Goal: Task Accomplishment & Management: Manage account settings

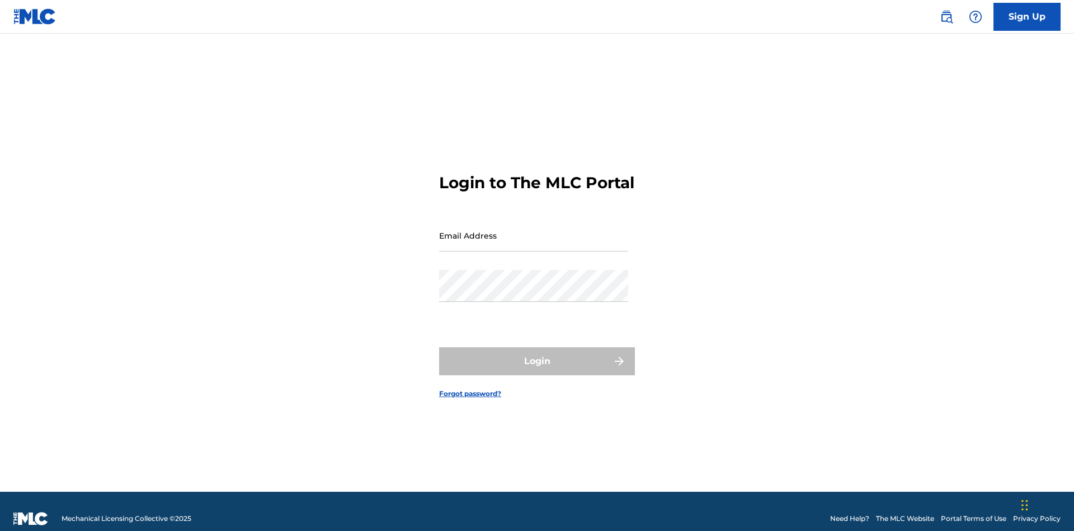
scroll to position [15, 0]
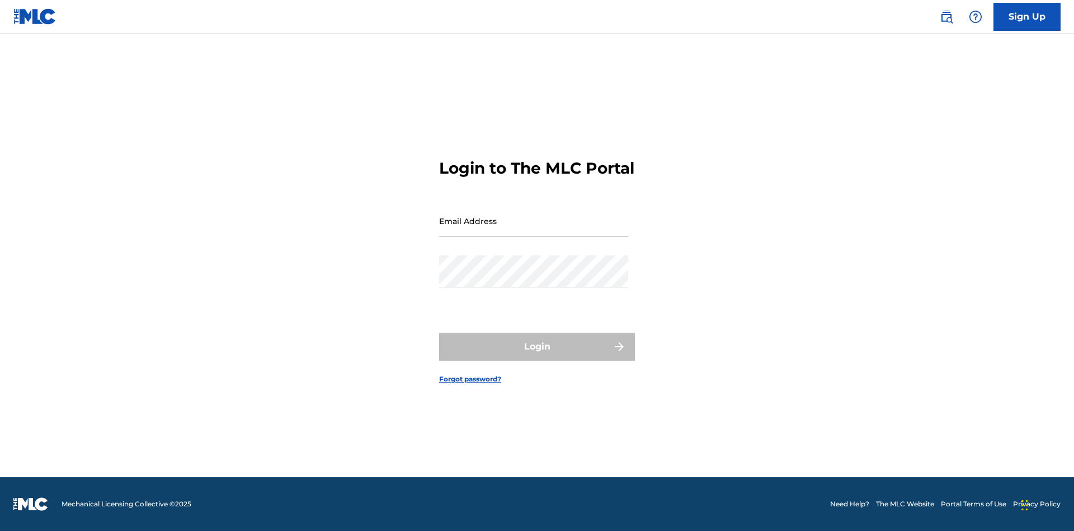
click at [534, 230] on input "Email Address" at bounding box center [533, 221] width 189 height 32
type input "XenaSongwriter@gmail.com"
click at [537, 356] on button "Login" at bounding box center [537, 346] width 196 height 28
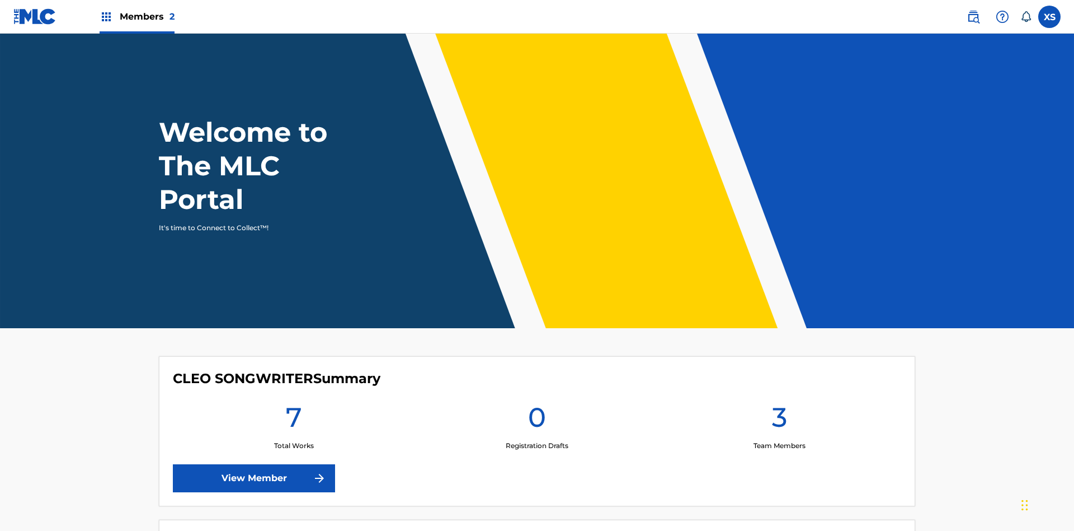
click at [137, 16] on span "Members 2" at bounding box center [147, 16] width 55 height 13
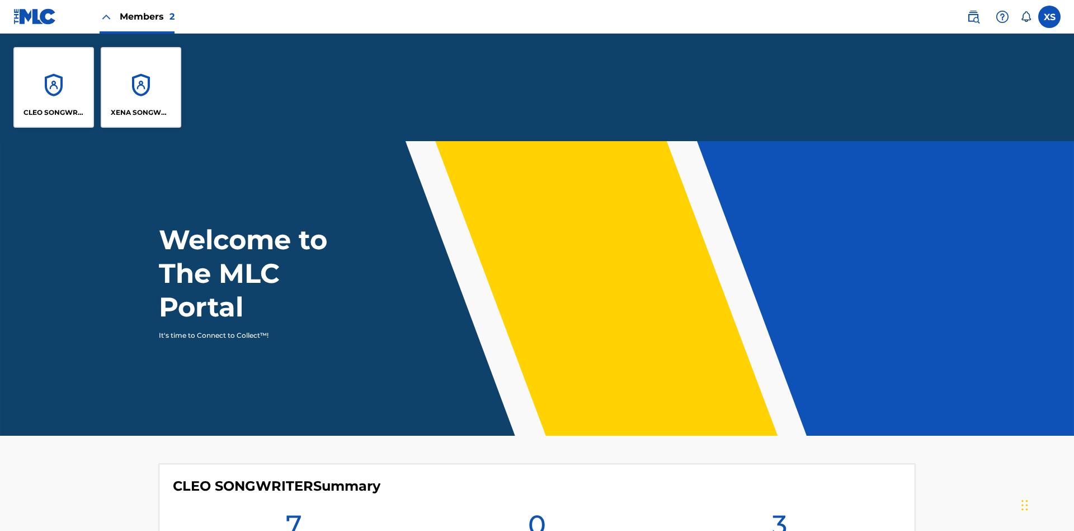
click at [141, 112] on p "XENA SONGWRITER" at bounding box center [141, 112] width 61 height 10
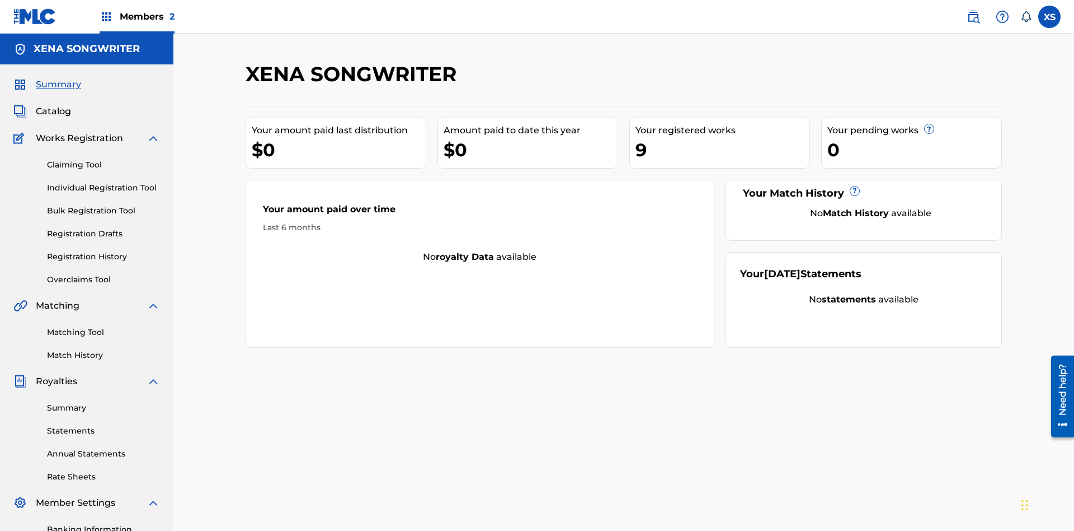
click at [53, 105] on span "Catalog" at bounding box center [53, 111] width 35 height 13
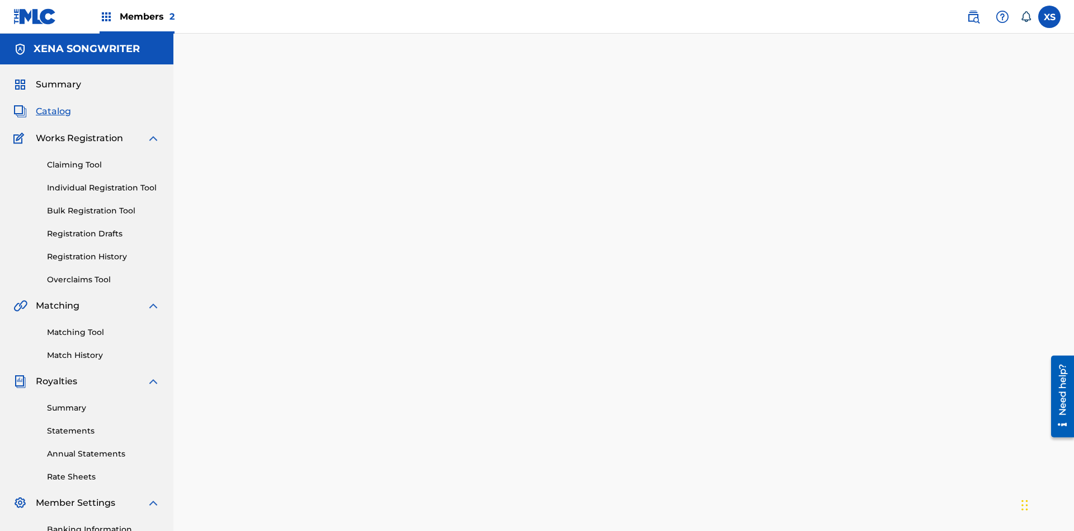
click at [1050, 16] on label at bounding box center [1050, 17] width 22 height 22
click at [1050, 17] on input "XS Xena Songwriter xenasongwriter@gmail.com Notification Preferences Profile Lo…" at bounding box center [1050, 17] width 0 height 0
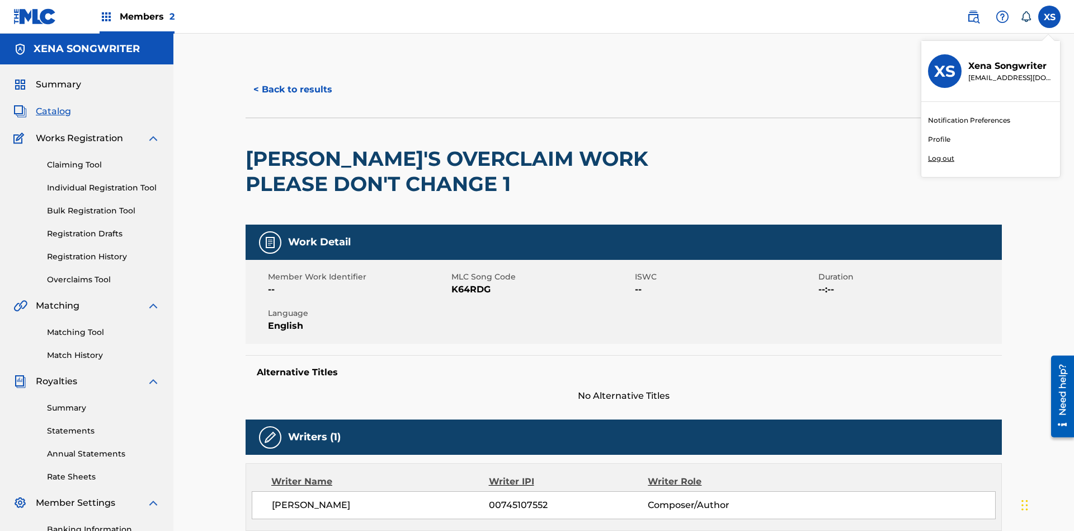
click at [941, 158] on p "Log out" at bounding box center [941, 158] width 26 height 10
click at [1050, 17] on input "XS Xena Songwriter xenasongwriter@gmail.com Notification Preferences Profile Lo…" at bounding box center [1050, 17] width 0 height 0
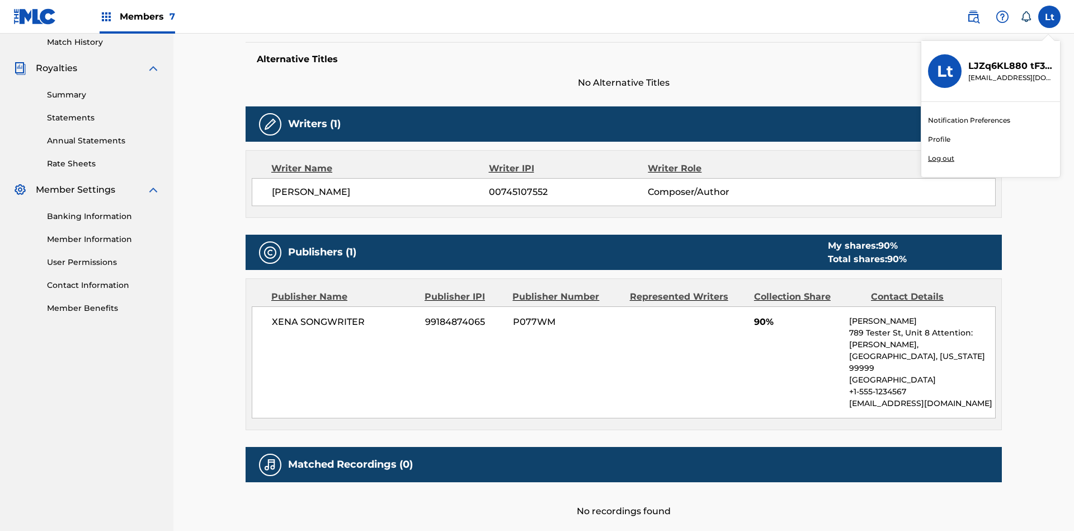
click at [941, 158] on p "Log out" at bounding box center [941, 158] width 26 height 10
click at [1050, 17] on input "Lt LJZq6KL880 tF3ingAeeX cleosongwriter@gmail.com Notification Preferences Prof…" at bounding box center [1050, 17] width 0 height 0
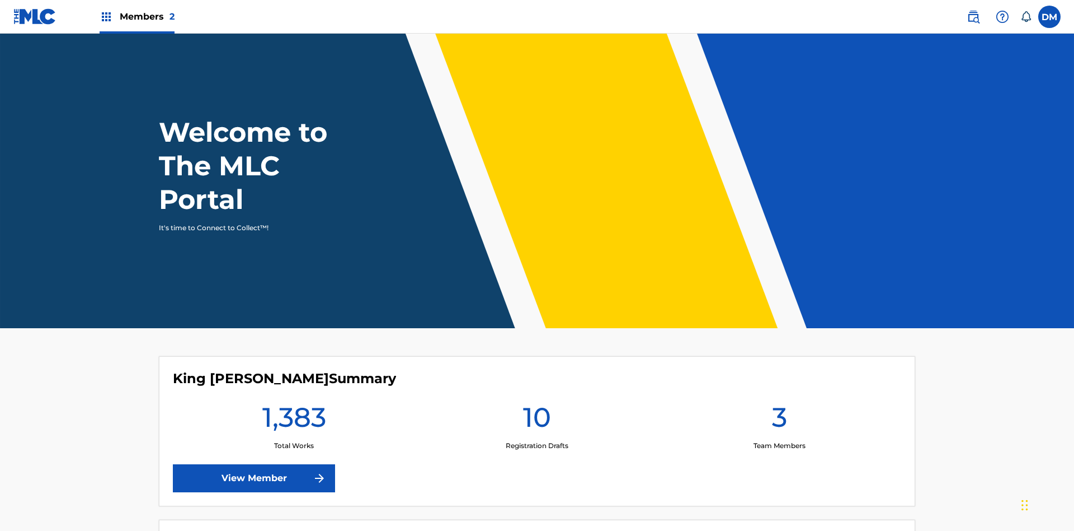
scroll to position [48, 0]
